Goal: Find specific page/section: Find specific page/section

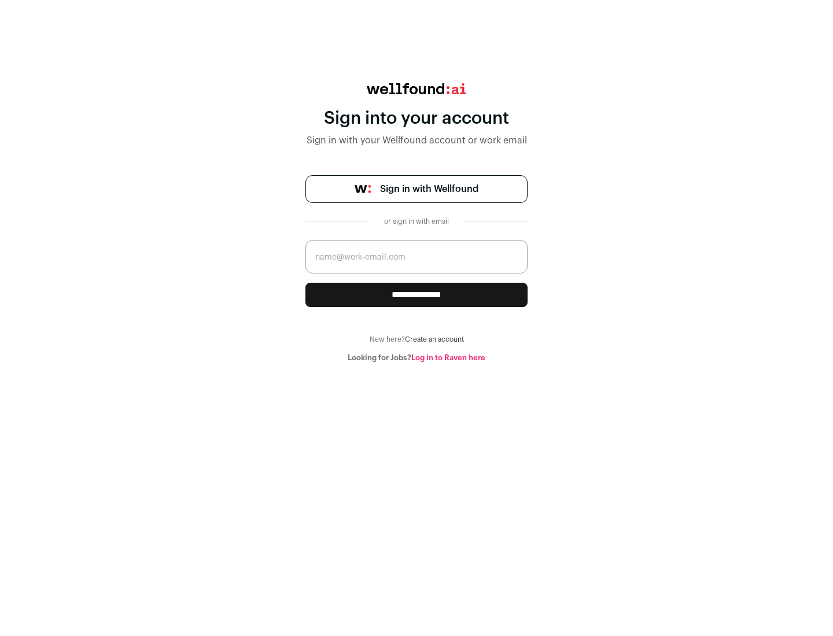
click at [429, 189] on span "Sign in with Wellfound" at bounding box center [429, 189] width 98 height 14
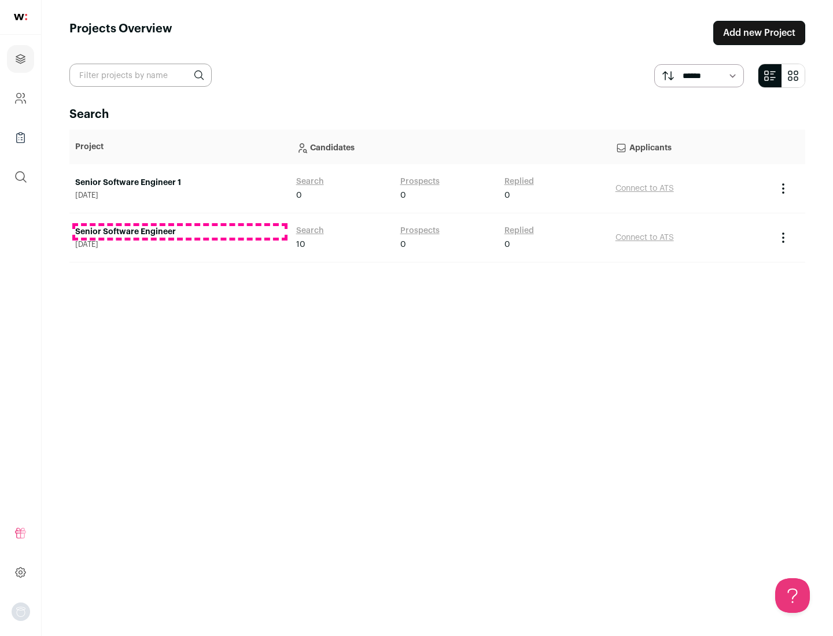
click at [179, 232] on link "Senior Software Engineer" at bounding box center [179, 232] width 209 height 12
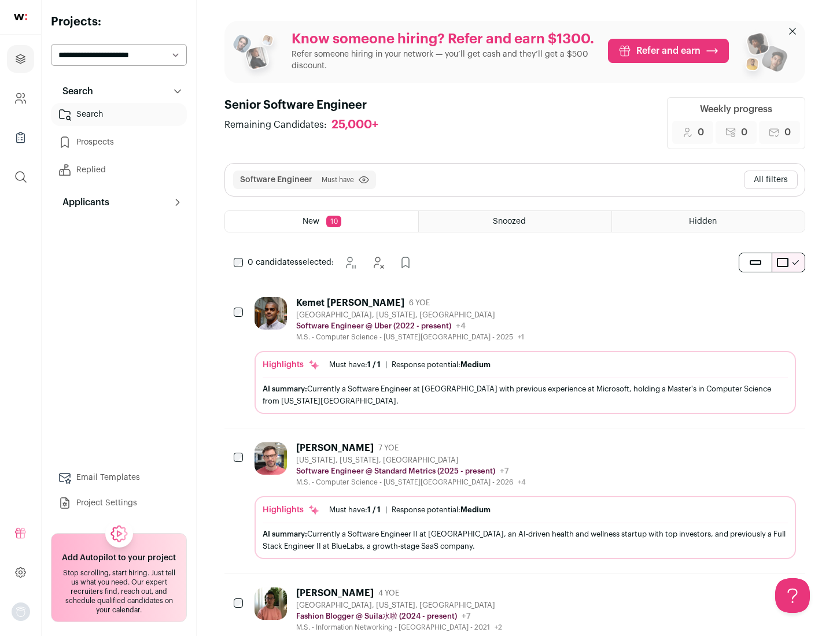
scroll to position [38, 0]
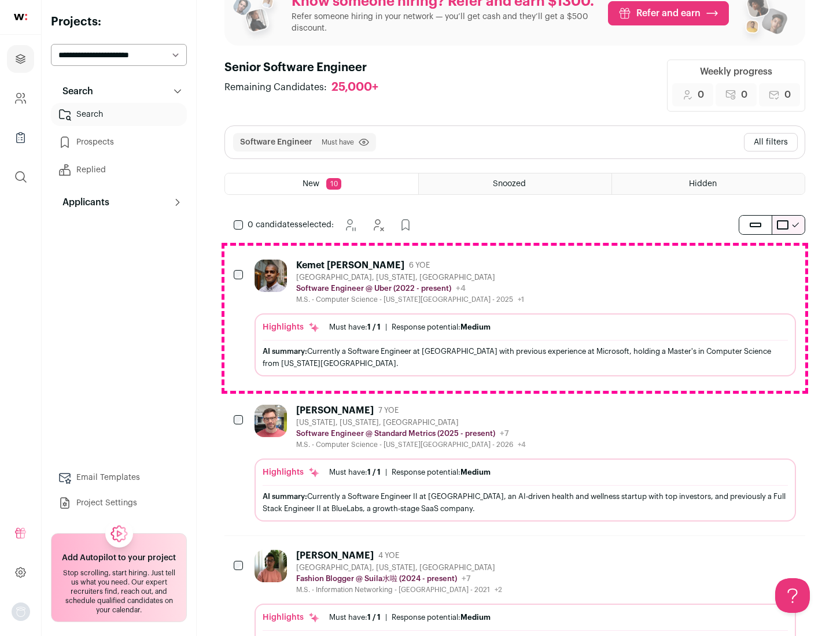
click at [515, 318] on div "Highlights Must have: 1 / 1 How many must haves have been fulfilled? | Response…" at bounding box center [524, 344] width 541 height 63
